Goal: Task Accomplishment & Management: Complete application form

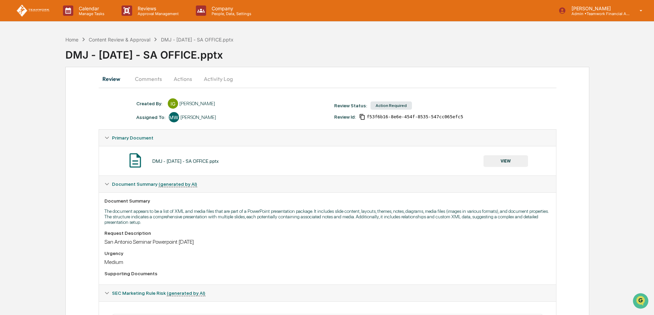
click at [183, 78] on button "Actions" at bounding box center [182, 79] width 31 height 16
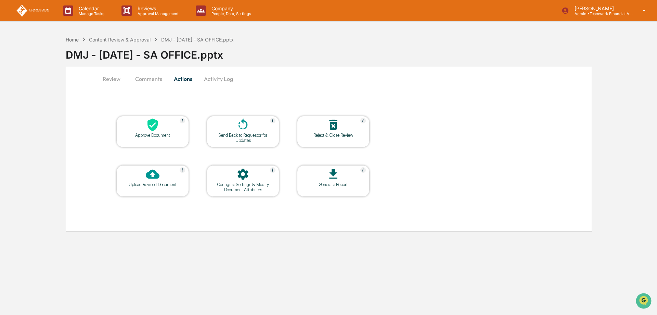
click at [161, 183] on div "Upload Revised Document" at bounding box center [153, 184] width 62 height 5
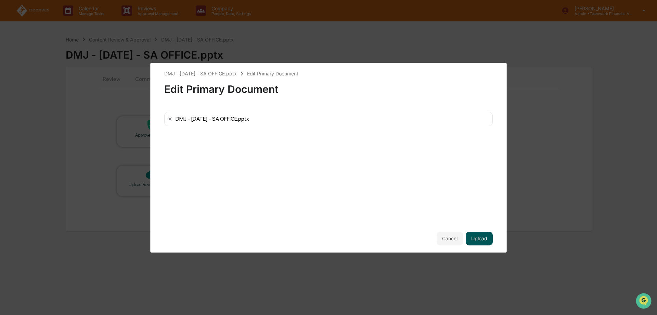
click at [485, 238] on button "Upload" at bounding box center [479, 238] width 27 height 14
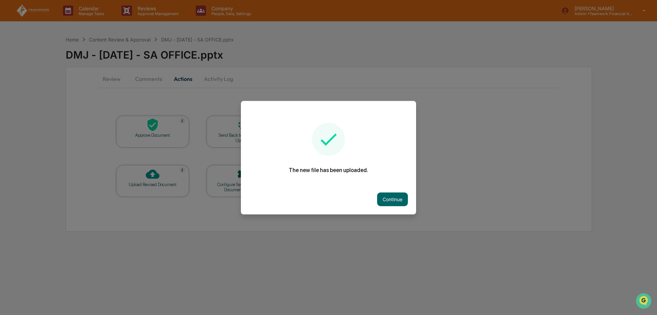
click at [390, 202] on button "Continue" at bounding box center [392, 199] width 31 height 14
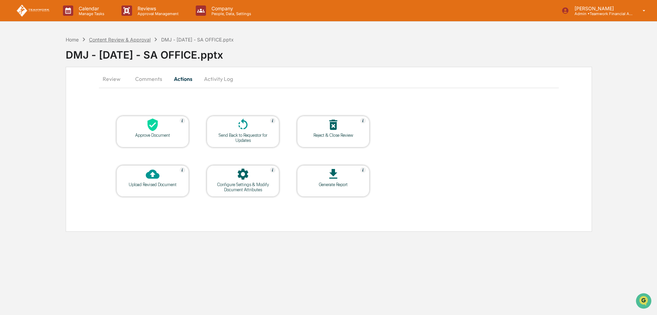
click at [126, 38] on div "Content Review & Approval" at bounding box center [120, 40] width 62 height 6
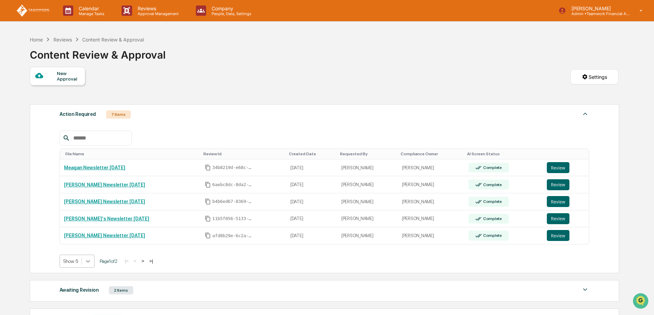
scroll to position [16, 0]
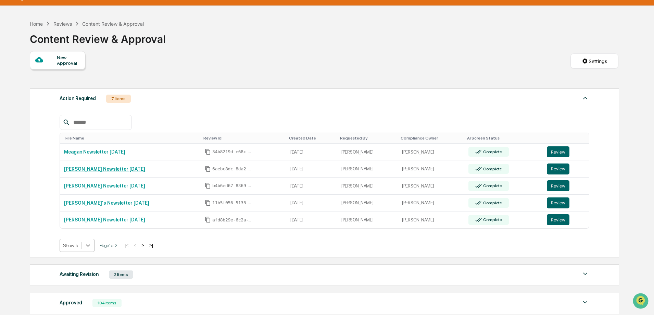
click at [89, 259] on body "Calendar Manage Tasks Reviews Approval Management Company People, Data, Setting…" at bounding box center [327, 194] width 654 height 421
click at [84, 271] on div "Show 10" at bounding box center [77, 272] width 35 height 11
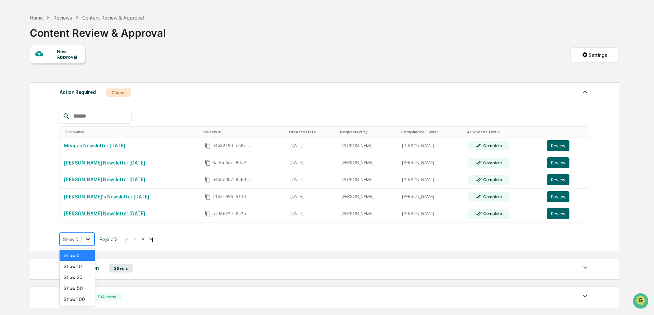
click at [86, 240] on icon at bounding box center [88, 239] width 7 height 7
click at [80, 269] on div "Show 10" at bounding box center [77, 266] width 35 height 11
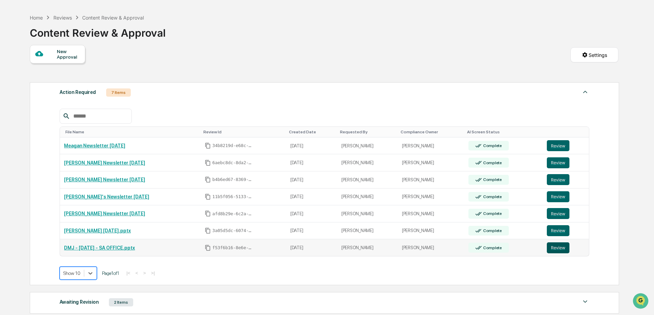
click at [559, 249] on button "Review" at bounding box center [558, 247] width 23 height 11
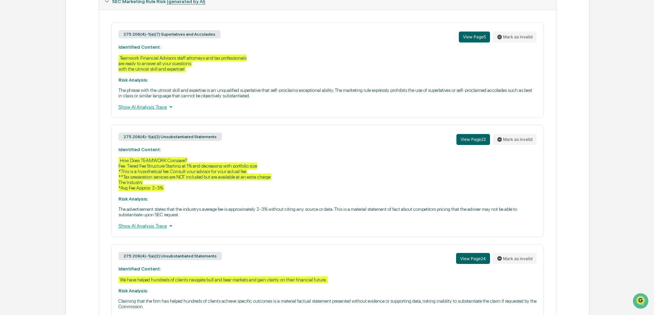
scroll to position [308, 0]
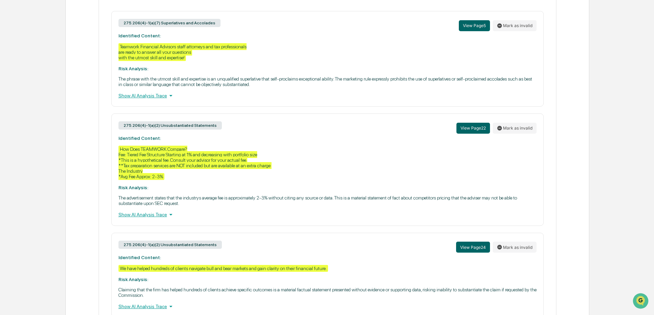
click at [155, 217] on div "Show AI Analysis Trace" at bounding box center [327, 215] width 418 height 8
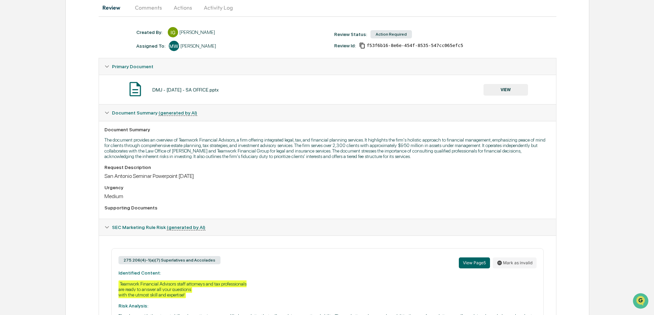
scroll to position [0, 0]
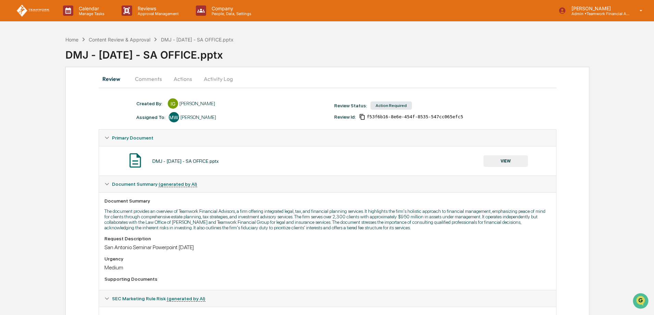
click at [185, 75] on button "Actions" at bounding box center [182, 79] width 31 height 16
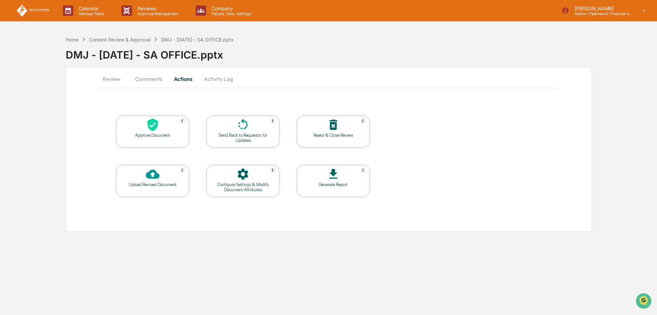
click at [153, 180] on icon at bounding box center [153, 174] width 14 height 14
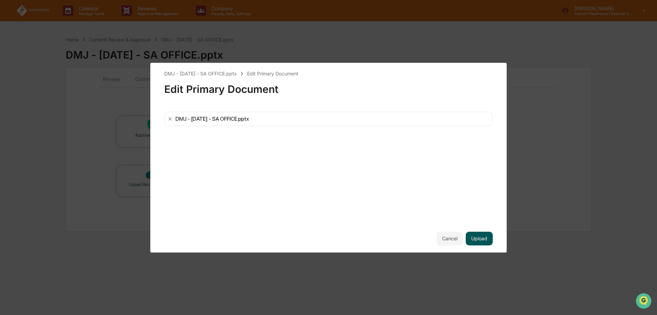
click at [479, 240] on button "Upload" at bounding box center [479, 238] width 27 height 14
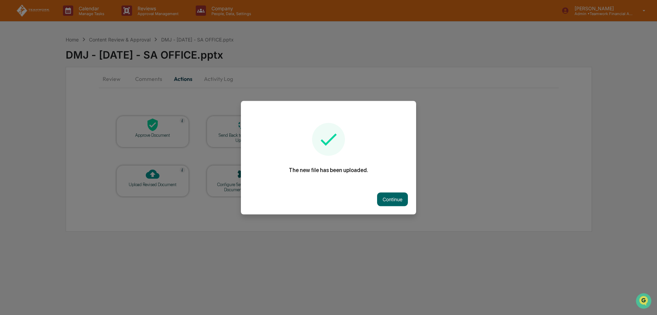
click at [407, 203] on button "Continue" at bounding box center [392, 199] width 31 height 14
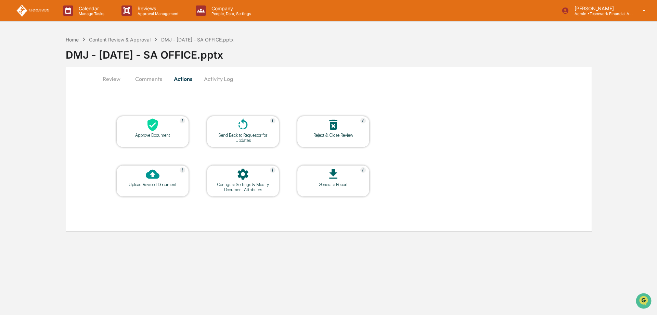
click at [128, 40] on div "Content Review & Approval" at bounding box center [120, 40] width 62 height 6
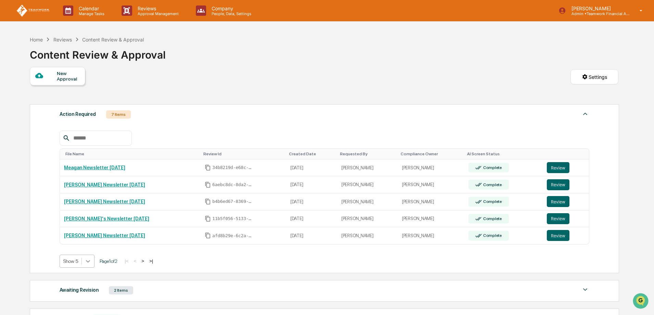
scroll to position [16, 0]
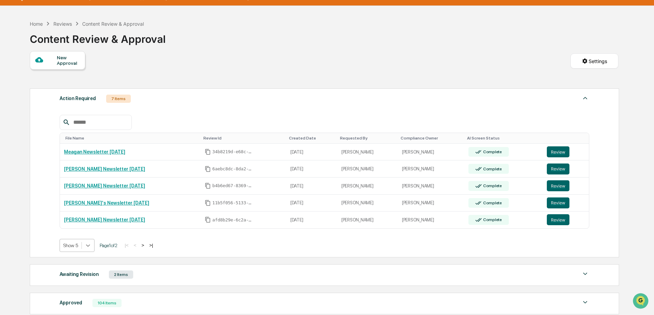
click at [91, 264] on body "Calendar Manage Tasks Reviews Approval Management Company People, Data, Setting…" at bounding box center [327, 194] width 654 height 421
click at [87, 271] on div "Show 10" at bounding box center [77, 272] width 35 height 11
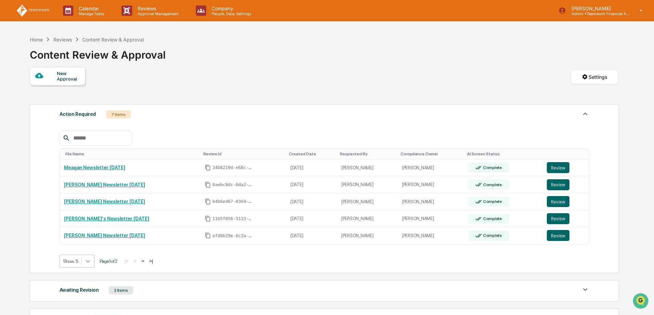
click at [89, 264] on body "Calendar Manage Tasks Reviews Approval Management Company People, Data, Setting…" at bounding box center [327, 210] width 654 height 421
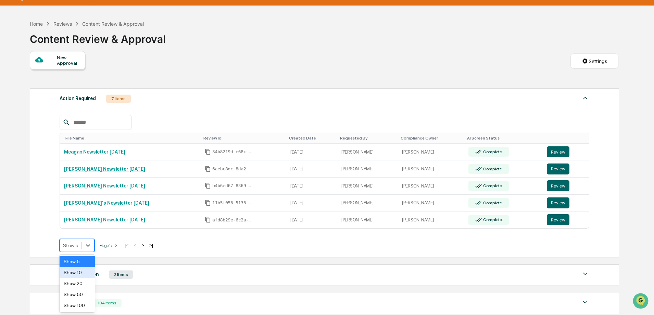
click at [82, 276] on div "Show 10" at bounding box center [77, 272] width 35 height 11
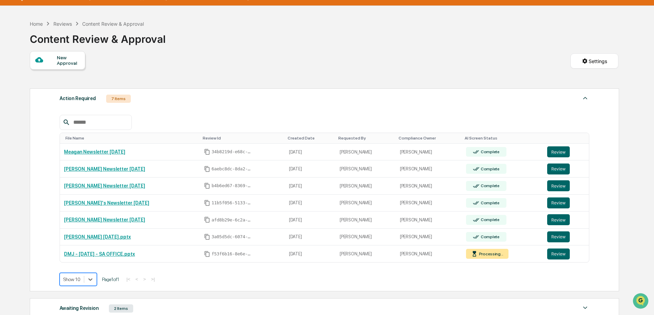
click at [326, 284] on div "option Show 10, selected. Show 10 Page 1 of 1 |< < > >|" at bounding box center [325, 279] width 530 height 13
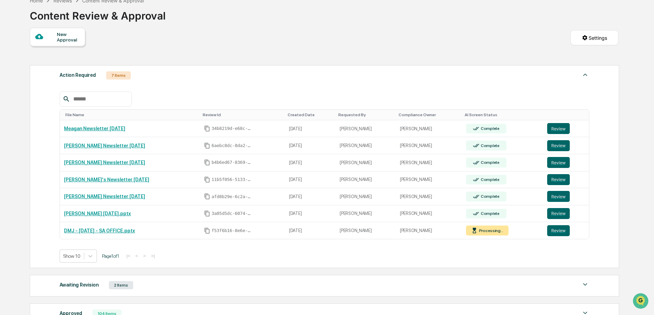
scroll to position [50, 0]
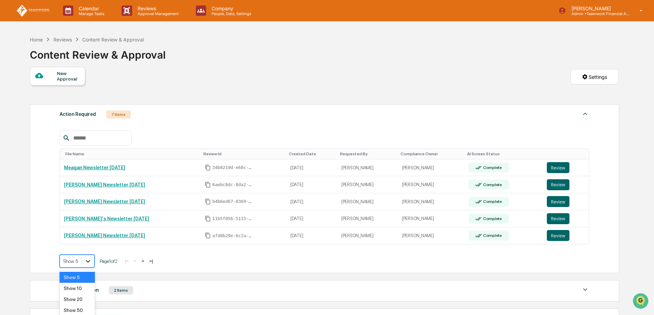
scroll to position [16, 0]
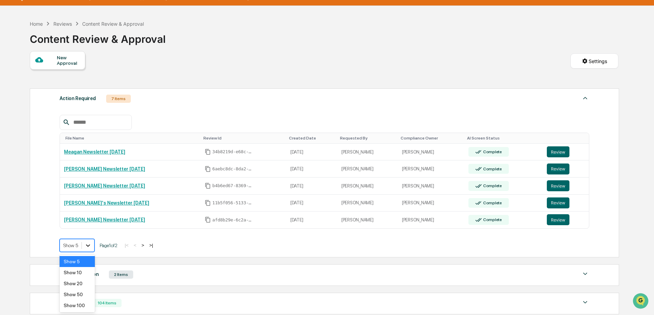
click at [86, 261] on body "Calendar Manage Tasks Reviews Approval Management Company People, Data, Setting…" at bounding box center [327, 194] width 654 height 421
click at [81, 275] on div "Show 10" at bounding box center [77, 272] width 35 height 11
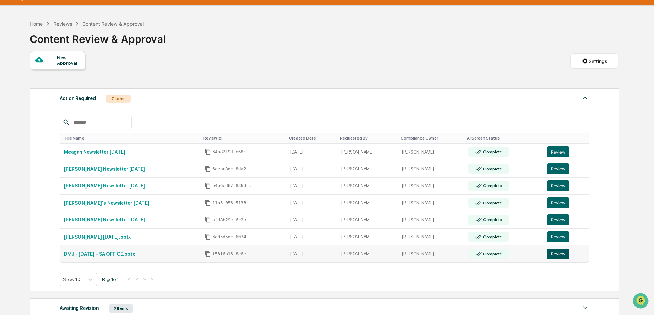
click at [560, 255] on button "Review" at bounding box center [558, 253] width 23 height 11
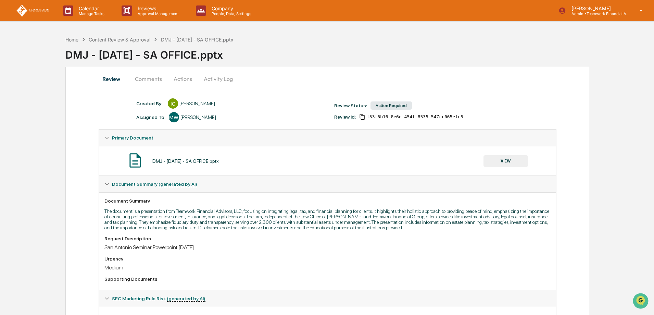
click at [179, 79] on button "Actions" at bounding box center [182, 79] width 31 height 16
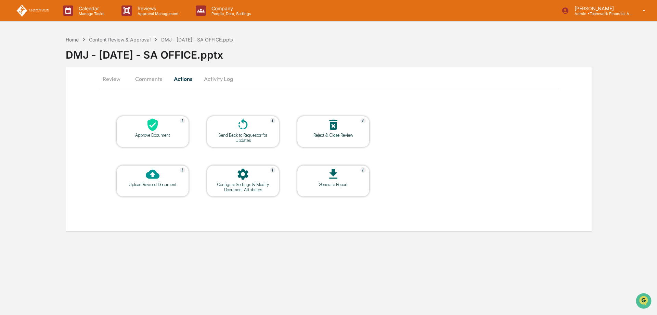
click at [158, 133] on div "Approve Document" at bounding box center [153, 135] width 62 height 5
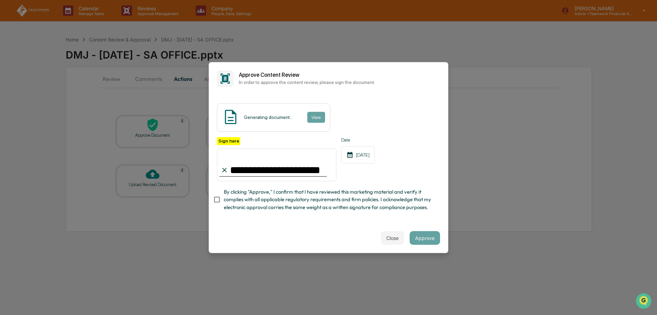
type input "**********"
click at [351, 230] on div "Close Approve" at bounding box center [329, 238] width 240 height 30
click at [337, 232] on div "Close Approve" at bounding box center [329, 238] width 240 height 30
click at [421, 240] on button "Approve" at bounding box center [425, 238] width 30 height 14
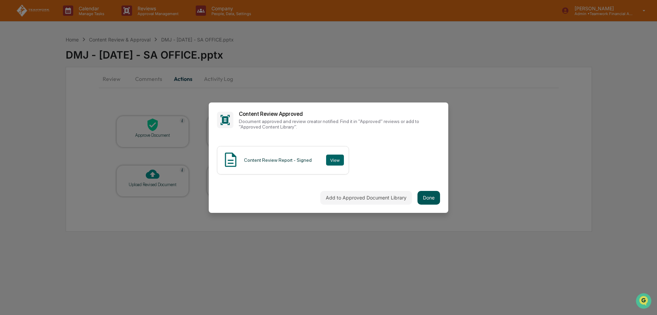
click at [434, 197] on button "Done" at bounding box center [429, 198] width 23 height 14
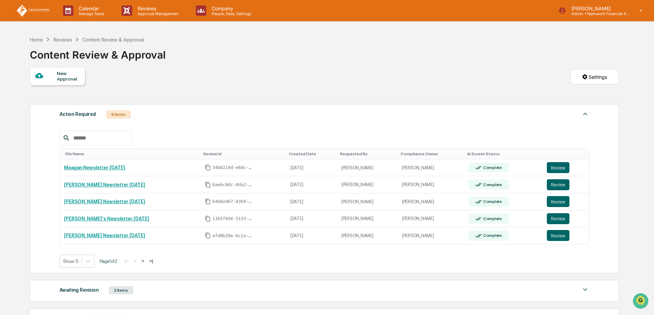
click at [369, 79] on div "New Approval Settings" at bounding box center [324, 84] width 589 height 34
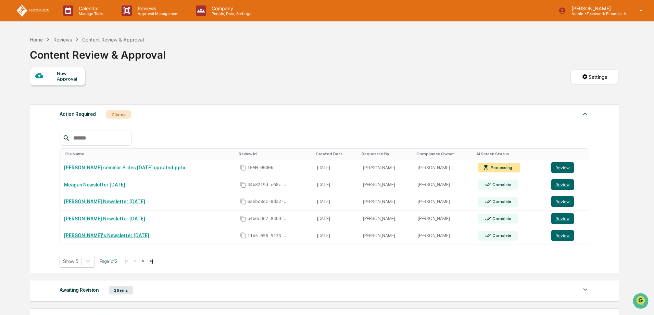
click at [240, 73] on div "New Approval Settings" at bounding box center [324, 84] width 589 height 34
click at [565, 163] on button "Review" at bounding box center [562, 167] width 23 height 11
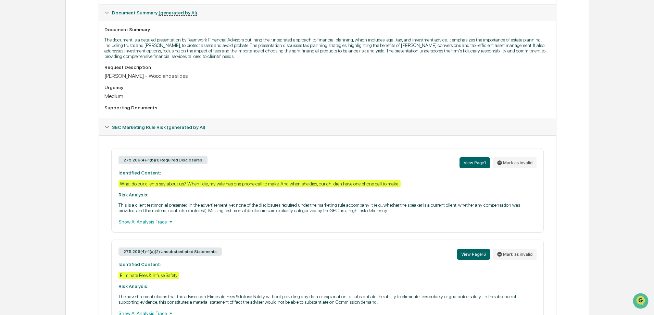
scroll to position [205, 0]
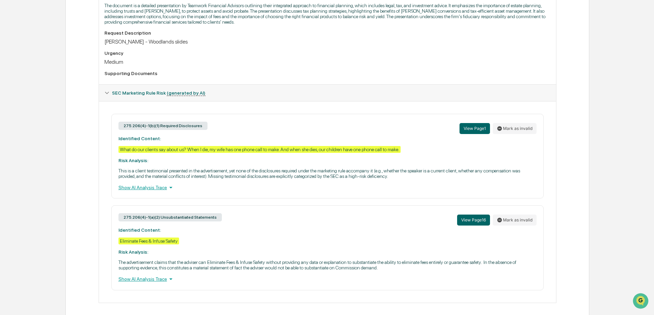
click at [142, 185] on div "Show AI Analysis Trace" at bounding box center [327, 188] width 418 height 8
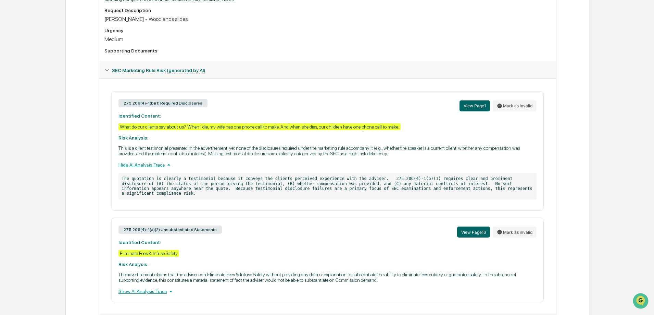
scroll to position [240, 0]
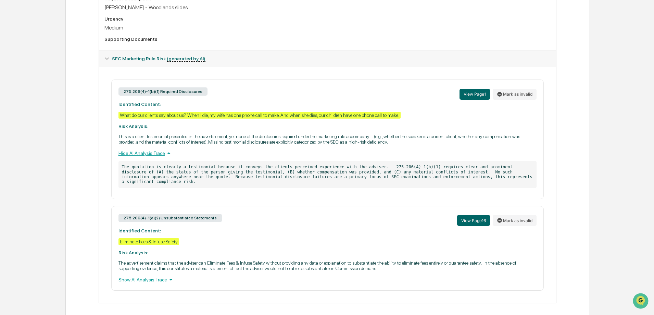
click at [146, 276] on div "Show AI Analysis Trace" at bounding box center [327, 280] width 418 height 8
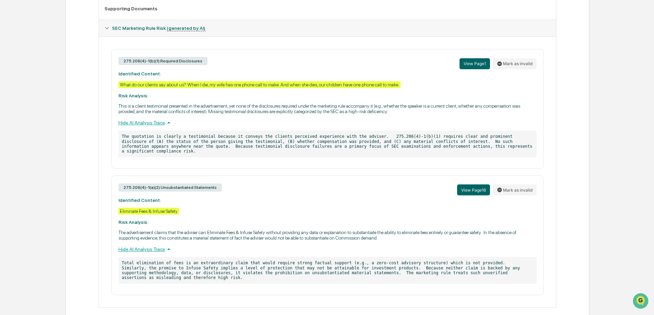
scroll to position [271, 0]
click at [289, 209] on div "275.206(4)-1(a)(2) Unsubstantiated Statements View Page 16 Mark as invalid Iden…" at bounding box center [327, 235] width 433 height 120
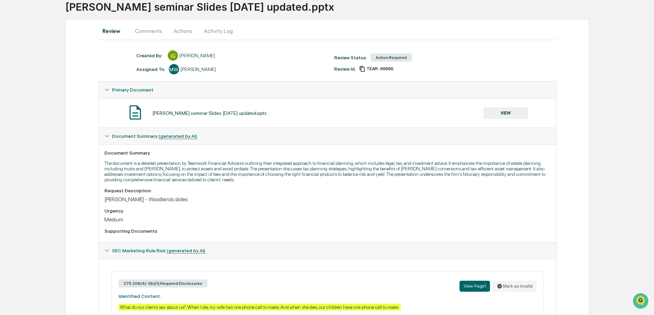
scroll to position [0, 0]
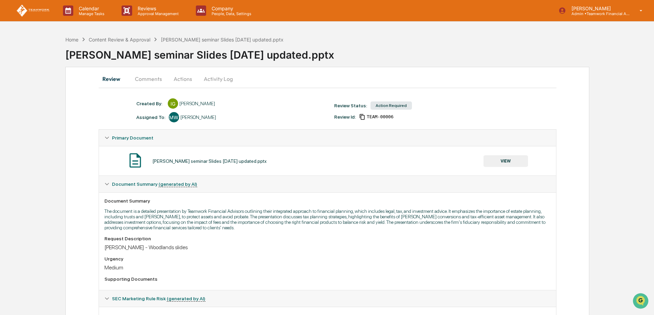
click at [179, 78] on button "Actions" at bounding box center [182, 79] width 31 height 16
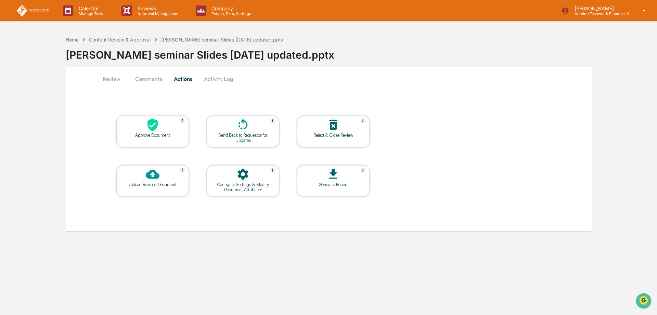
click at [158, 181] on div at bounding box center [152, 174] width 68 height 15
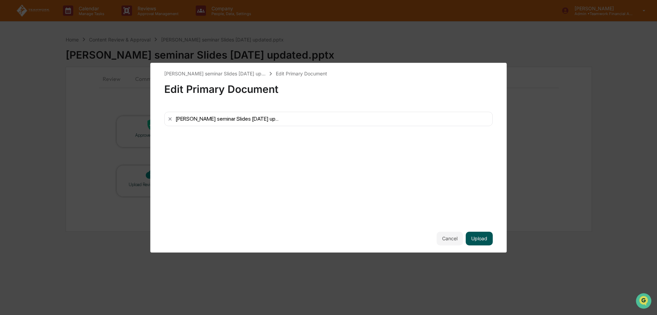
click at [483, 237] on button "Upload" at bounding box center [479, 238] width 27 height 14
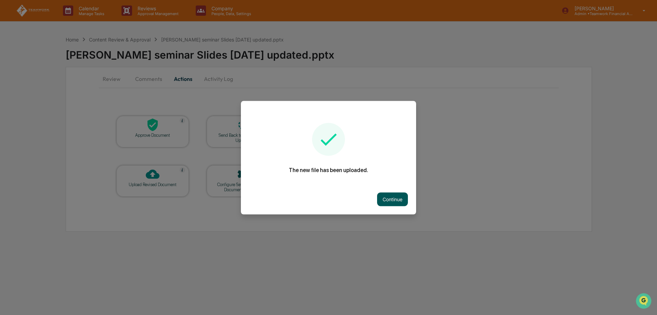
click at [387, 201] on button "Continue" at bounding box center [392, 199] width 31 height 14
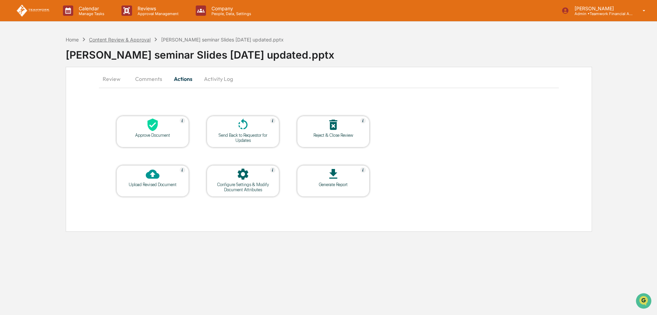
click at [124, 37] on div "Content Review & Approval" at bounding box center [120, 40] width 62 height 6
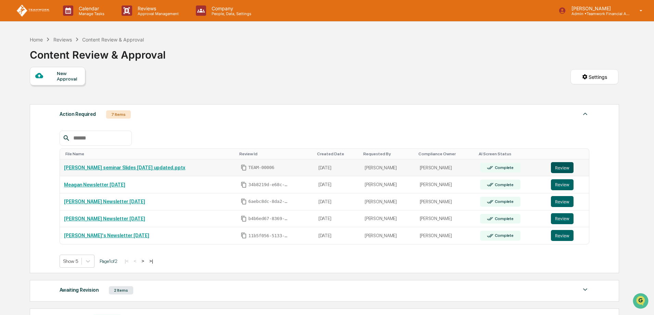
click at [561, 168] on button "Review" at bounding box center [562, 167] width 23 height 11
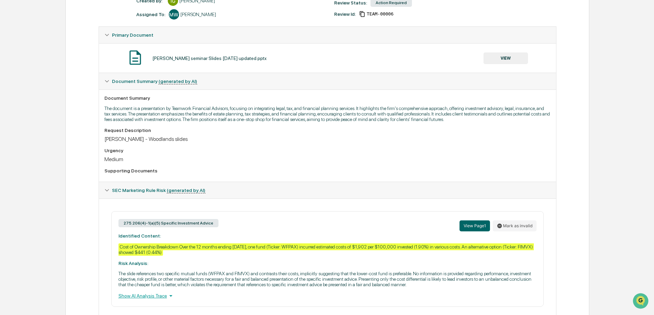
scroll to position [125, 0]
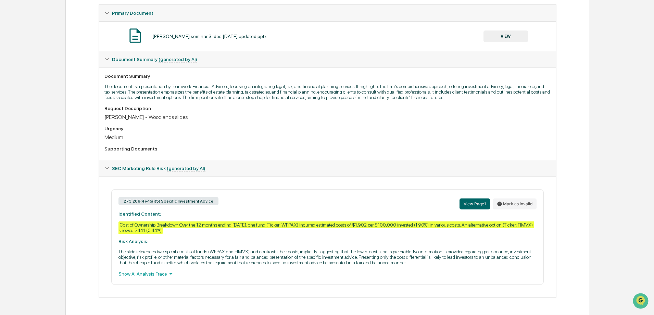
drag, startPoint x: 152, startPoint y: 272, endPoint x: 161, endPoint y: 272, distance: 9.6
click at [152, 272] on div "Show AI Analysis Trace" at bounding box center [327, 274] width 418 height 8
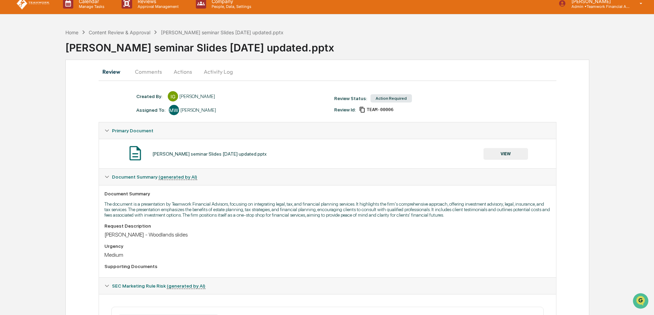
scroll to position [0, 0]
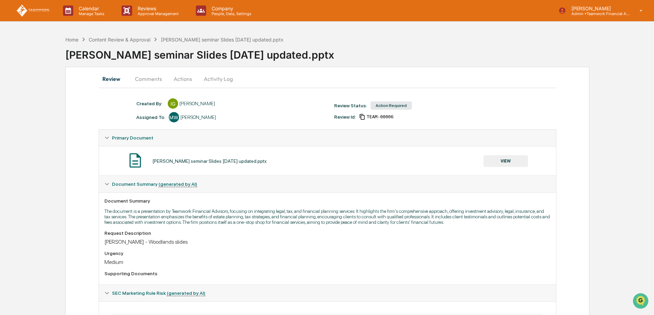
click at [180, 82] on button "Actions" at bounding box center [182, 79] width 31 height 16
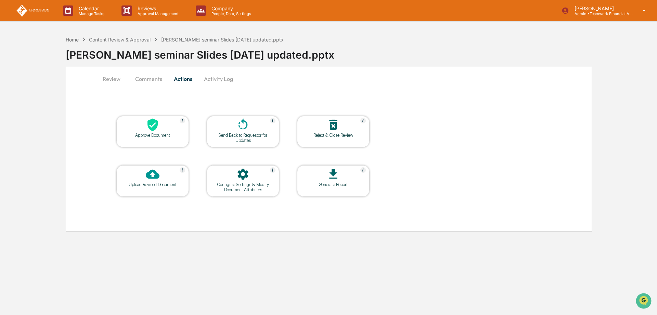
click at [171, 173] on div at bounding box center [152, 174] width 68 height 15
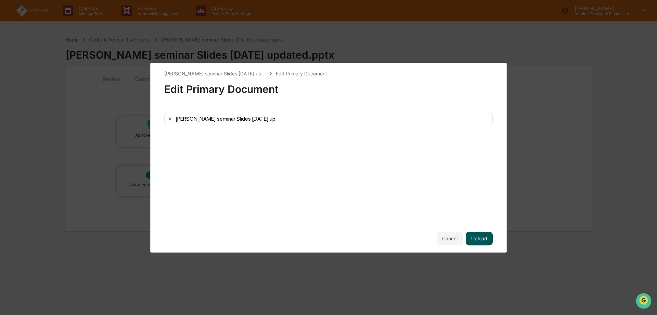
click at [475, 238] on button "Upload" at bounding box center [479, 238] width 27 height 14
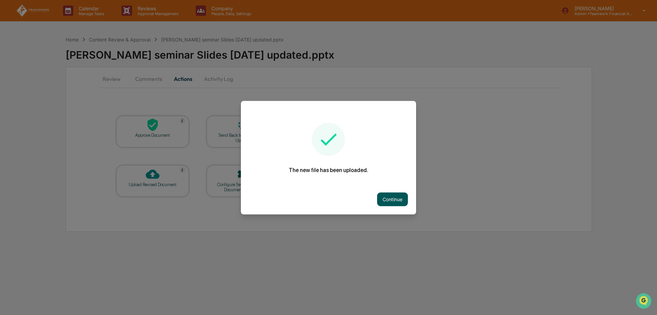
click at [398, 202] on button "Continue" at bounding box center [392, 199] width 31 height 14
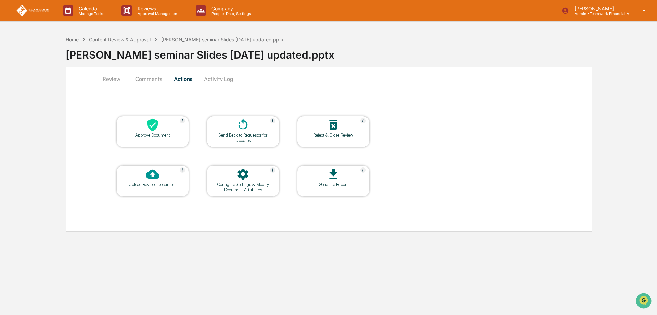
click at [131, 41] on div "Content Review & Approval" at bounding box center [120, 40] width 62 height 6
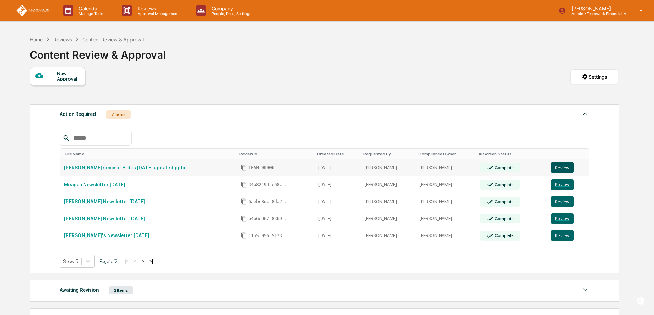
click at [559, 165] on button "Review" at bounding box center [562, 167] width 23 height 11
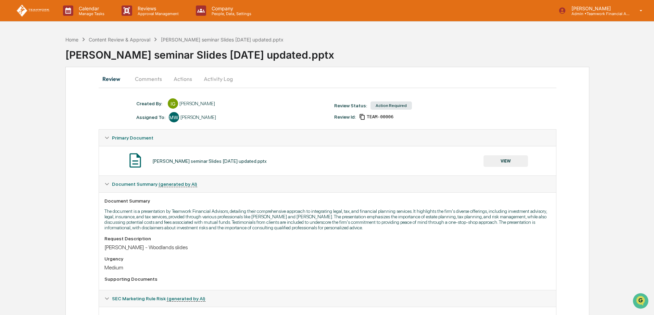
click at [180, 79] on button "Actions" at bounding box center [182, 79] width 31 height 16
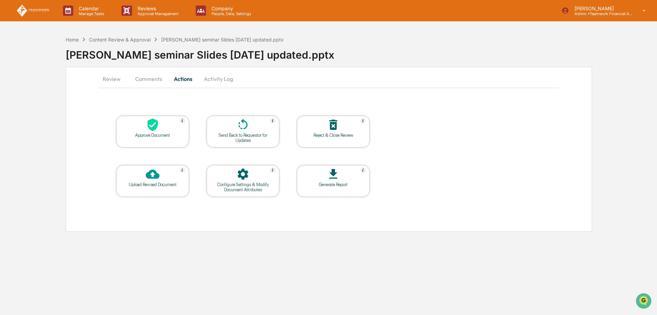
click at [171, 134] on div "Approve Document" at bounding box center [153, 135] width 62 height 5
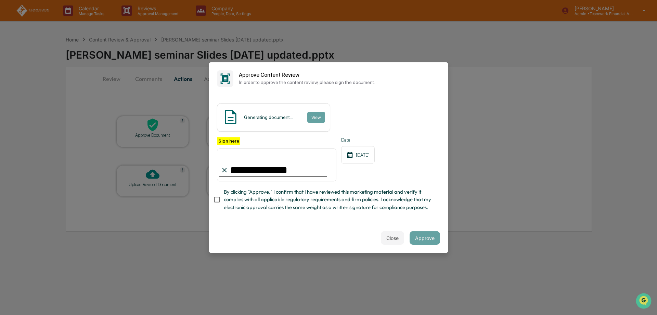
type input "**********"
click at [424, 239] on button "Approve" at bounding box center [425, 238] width 30 height 14
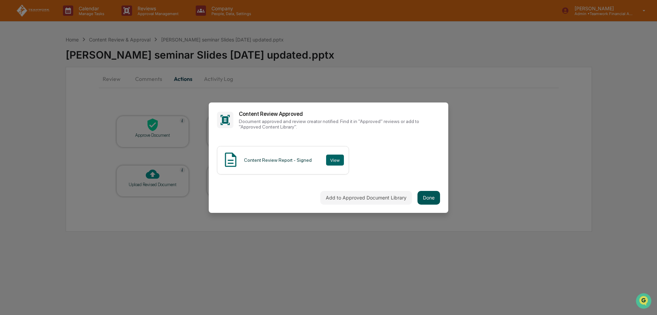
click at [430, 197] on button "Done" at bounding box center [429, 198] width 23 height 14
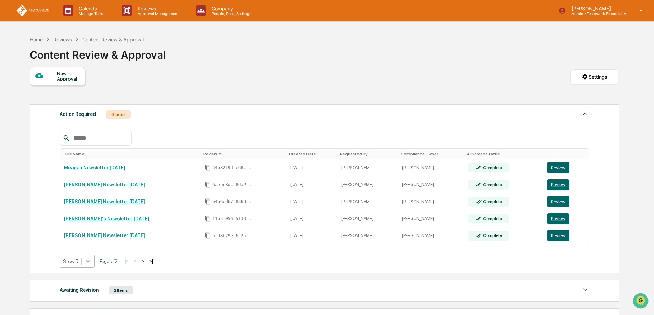
scroll to position [16, 0]
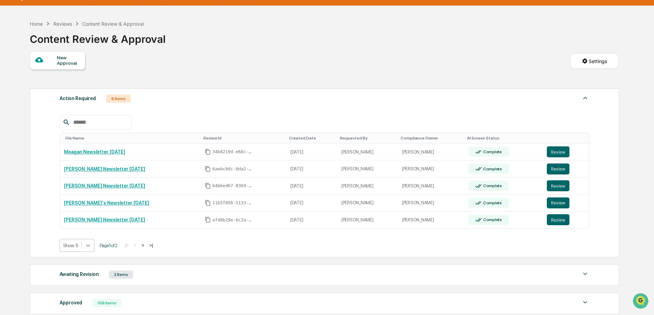
click at [92, 262] on body "Calendar Manage Tasks Reviews Approval Management Company People, Data, Setting…" at bounding box center [327, 194] width 654 height 421
click at [83, 272] on div "Show 10" at bounding box center [77, 272] width 35 height 11
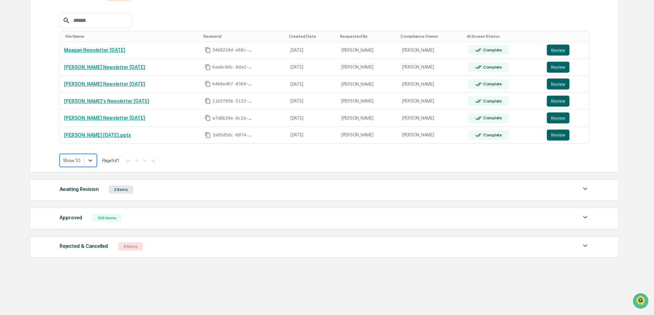
scroll to position [118, 0]
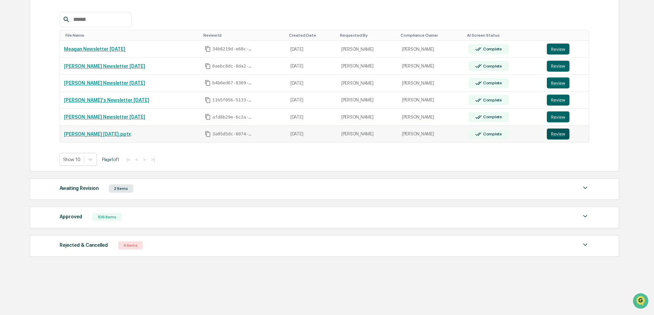
click at [559, 131] on button "Review" at bounding box center [558, 133] width 23 height 11
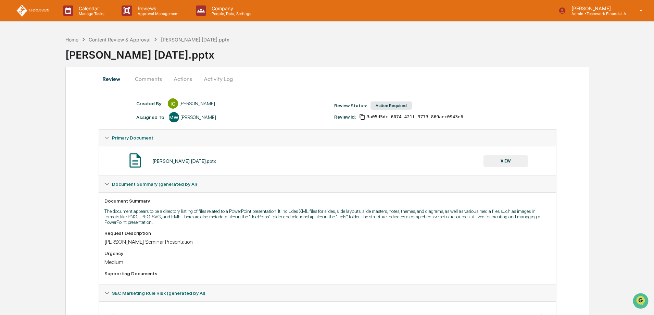
click at [511, 162] on button "VIEW" at bounding box center [506, 161] width 45 height 12
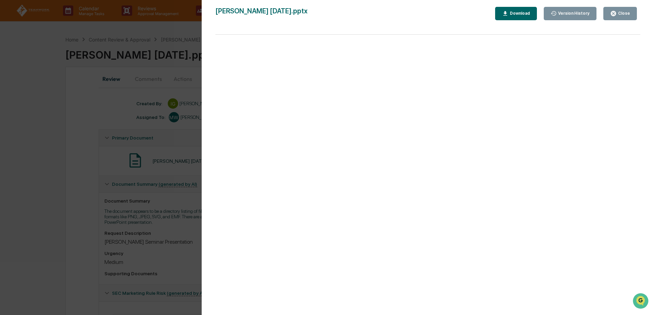
click at [623, 16] on div "Close" at bounding box center [620, 13] width 20 height 7
